Goal: Task Accomplishment & Management: Manage account settings

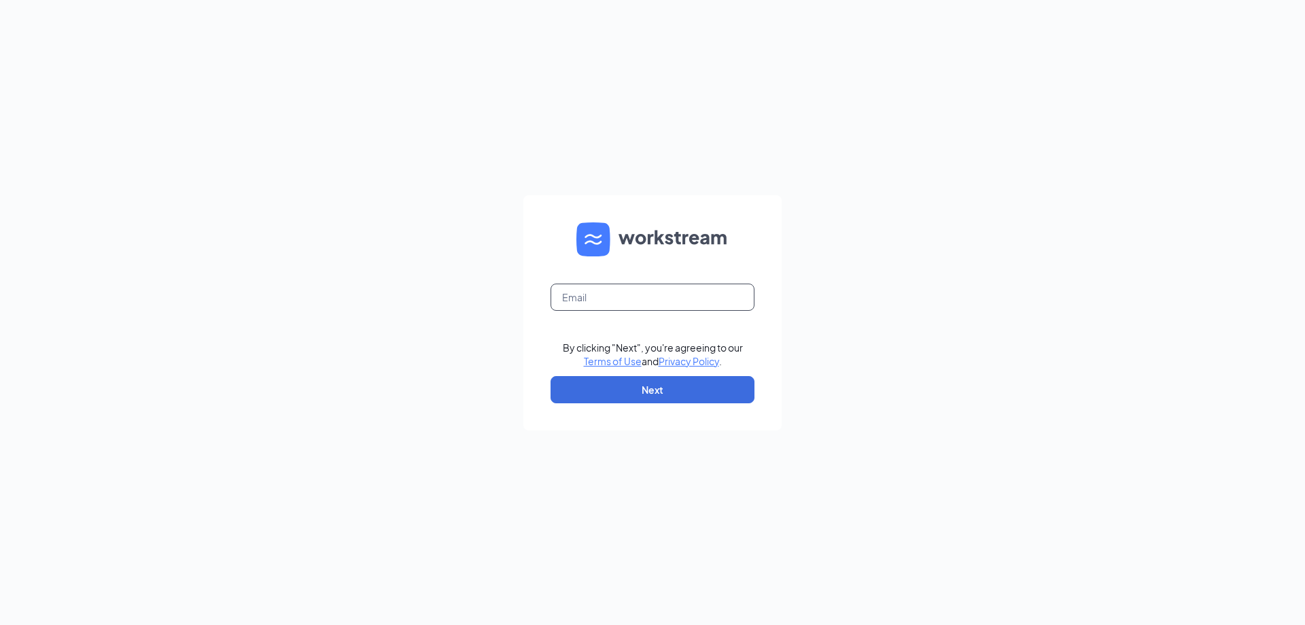
drag, startPoint x: 602, startPoint y: 311, endPoint x: 608, endPoint y: 302, distance: 10.4
click at [603, 310] on form "By clicking "Next", you're agreeing to our Terms of Use and Privacy Policy . Ne…" at bounding box center [652, 312] width 258 height 235
click at [608, 296] on input "text" at bounding box center [652, 296] width 204 height 27
type input "[EMAIL_ADDRESS][DOMAIN_NAME]"
click at [652, 385] on button "Next" at bounding box center [652, 389] width 204 height 27
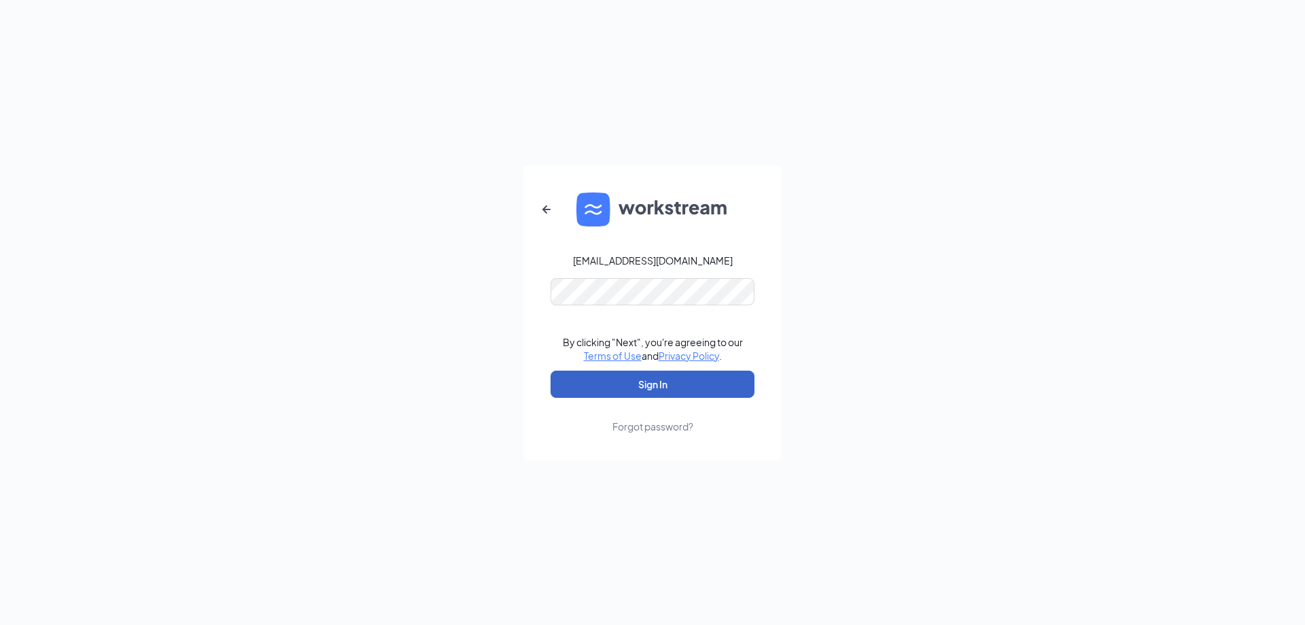
click at [671, 383] on button "Sign In" at bounding box center [652, 383] width 204 height 27
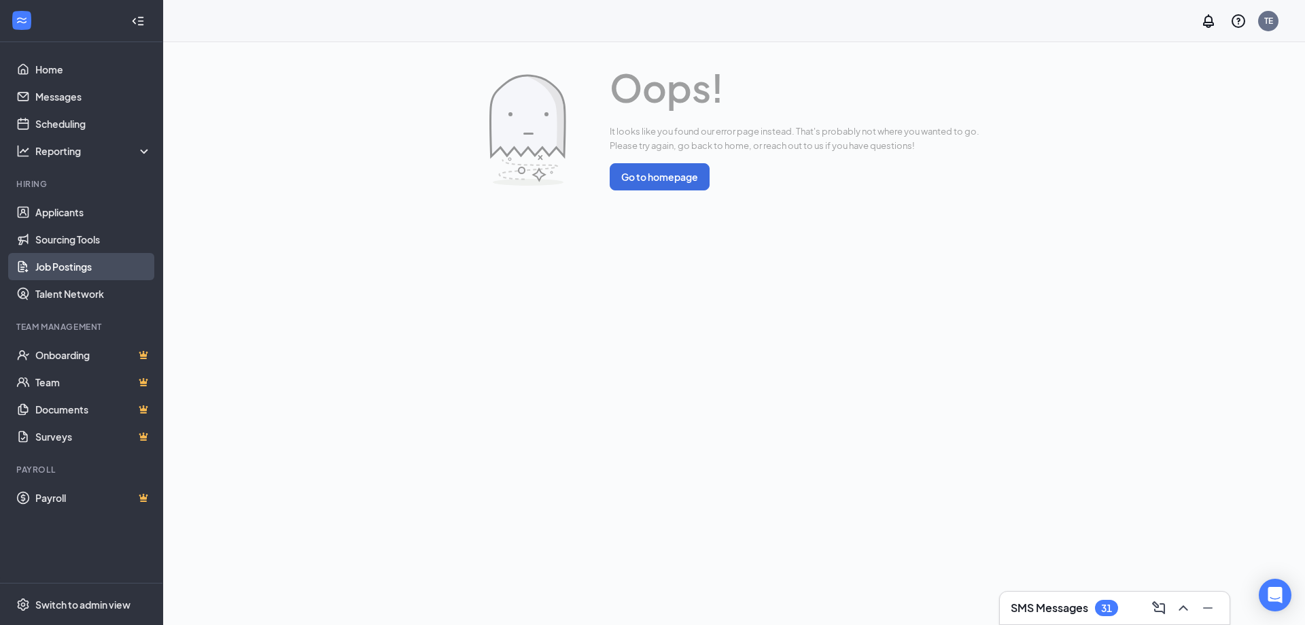
click at [57, 260] on link "Job Postings" at bounding box center [93, 266] width 116 height 27
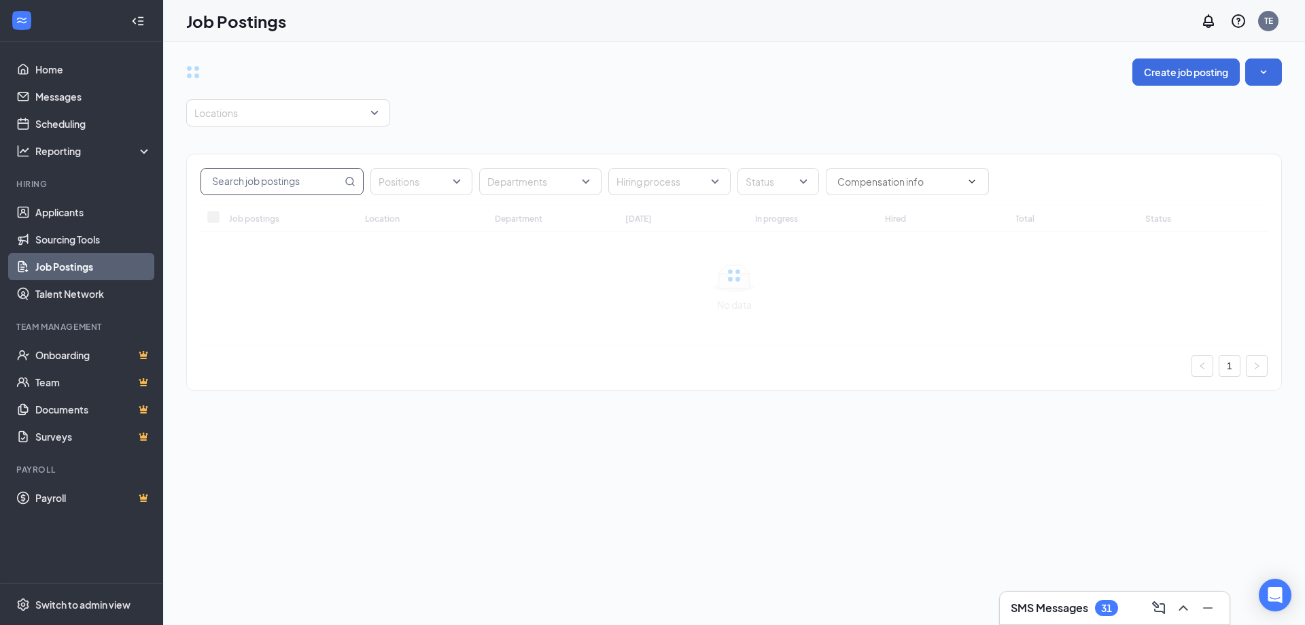
click at [280, 177] on input "text" at bounding box center [271, 182] width 141 height 26
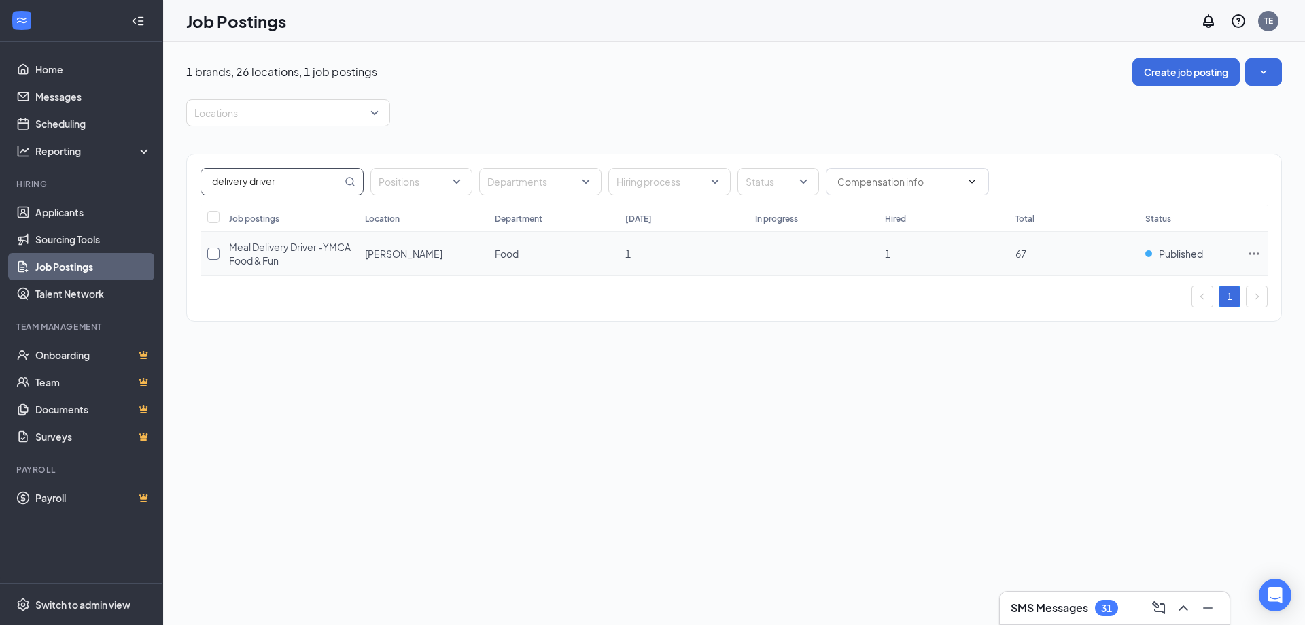
type input "delivery driver"
click at [211, 255] on input "checkbox" at bounding box center [213, 253] width 12 height 12
checkbox input "true"
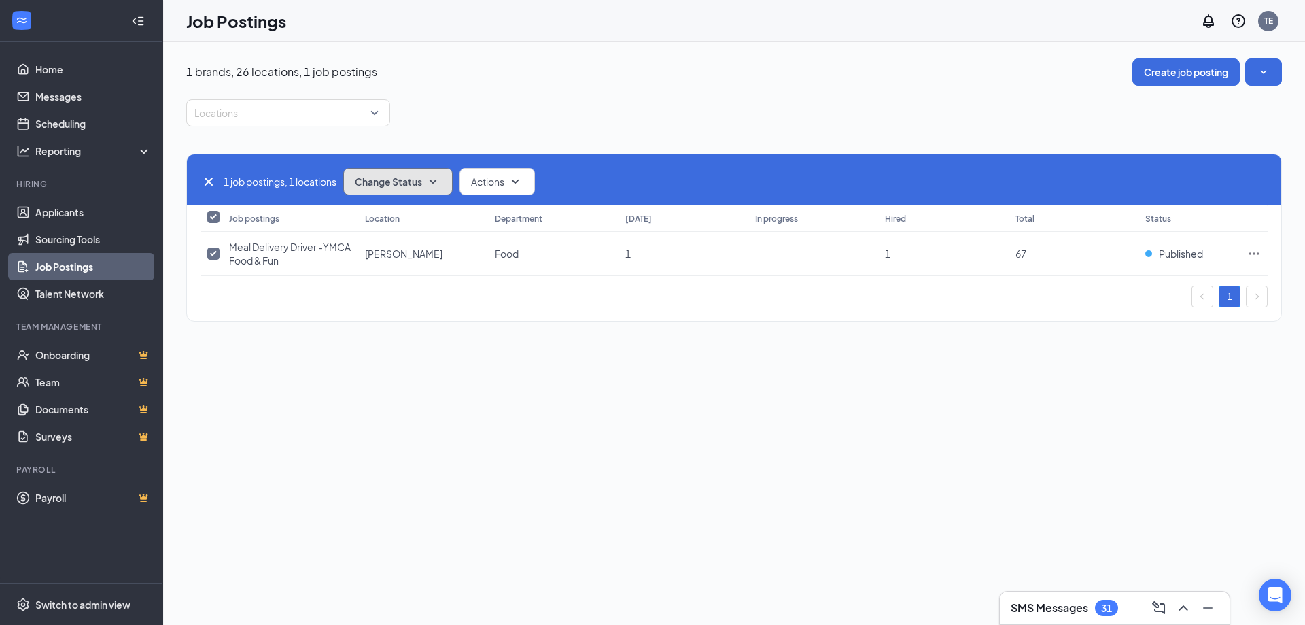
click at [412, 190] on button "Change Status" at bounding box center [397, 181] width 109 height 27
click at [402, 254] on span "Unpublish" at bounding box center [379, 248] width 44 height 15
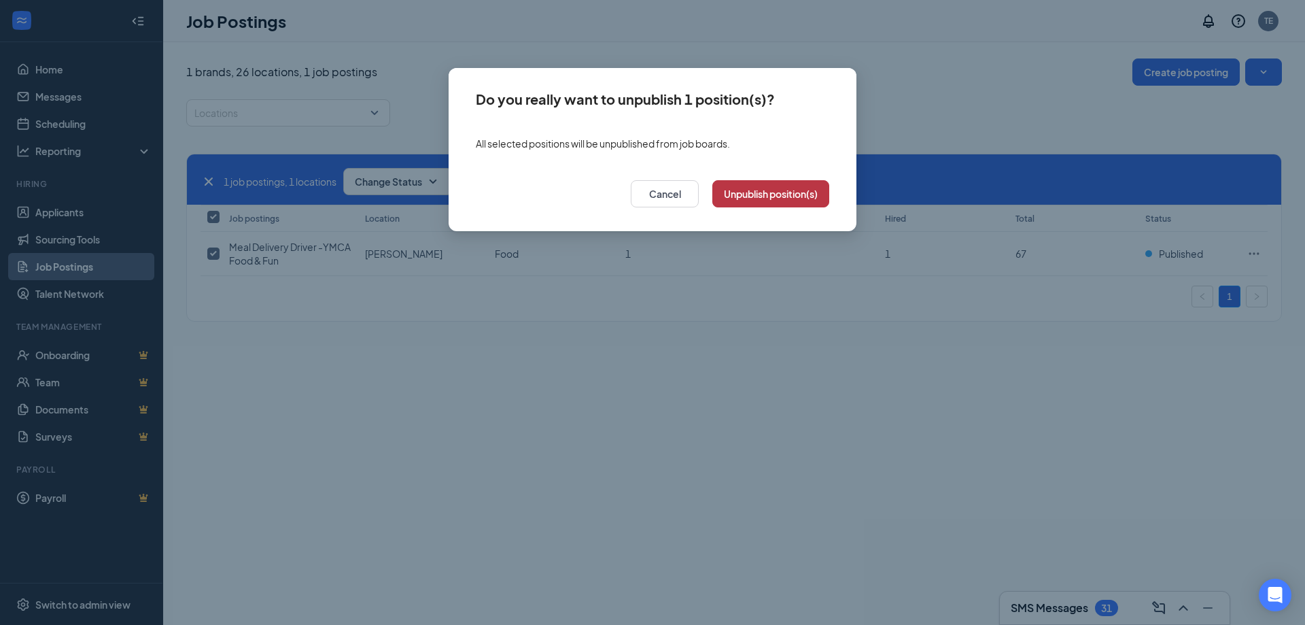
click at [771, 190] on button "Unpublish position(s)" at bounding box center [770, 193] width 117 height 27
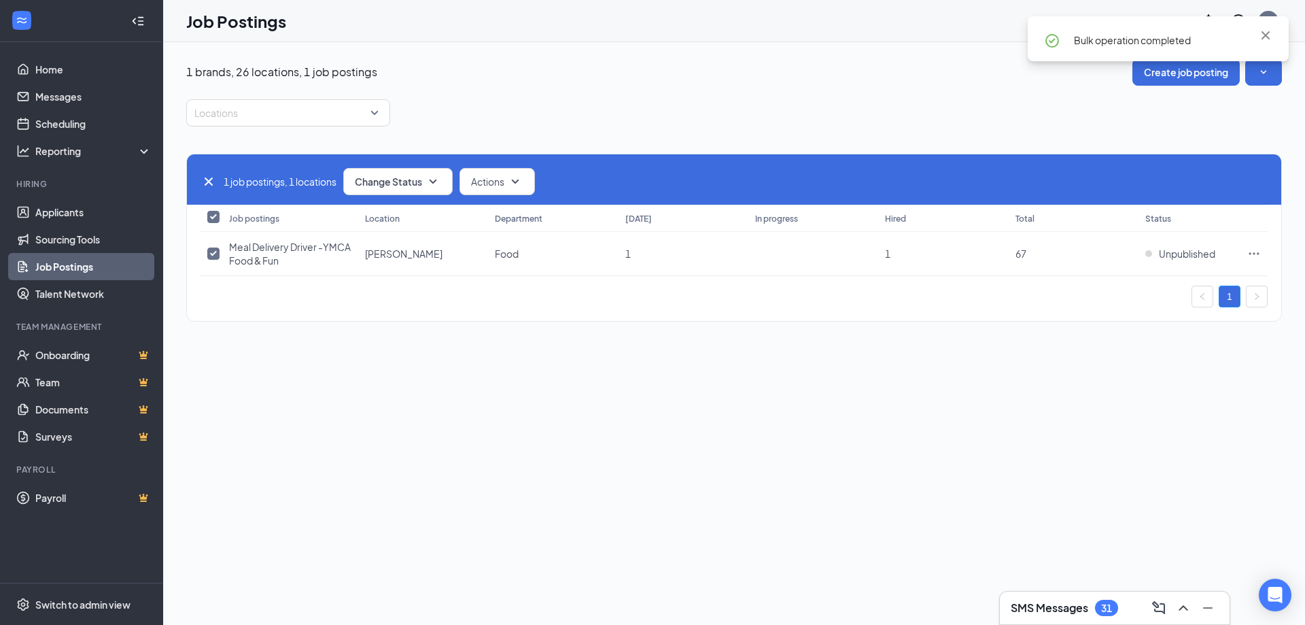
click at [207, 174] on icon "Cross" at bounding box center [208, 181] width 16 height 16
checkbox input "false"
